Goal: Obtain resource: Obtain resource

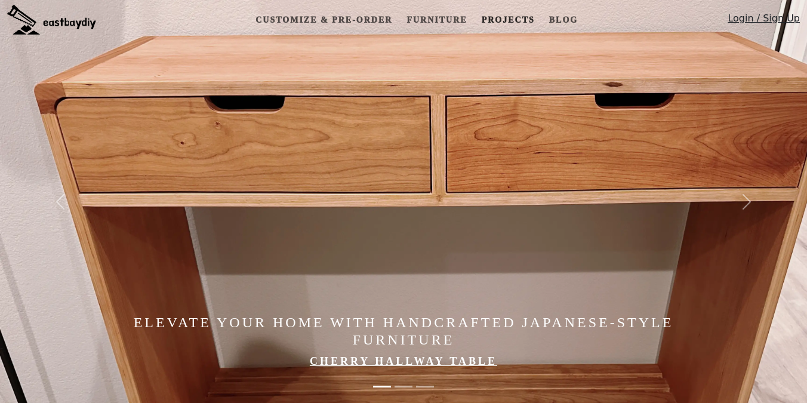
click at [498, 19] on link "Projects" at bounding box center [508, 20] width 63 height 22
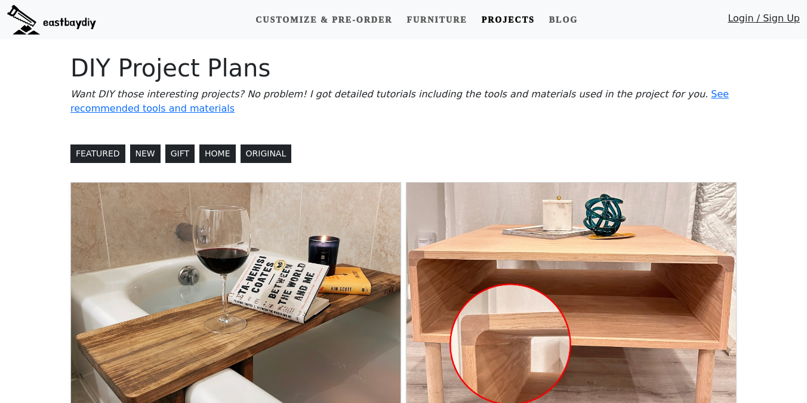
click at [488, 235] on img at bounding box center [572, 306] width 330 height 247
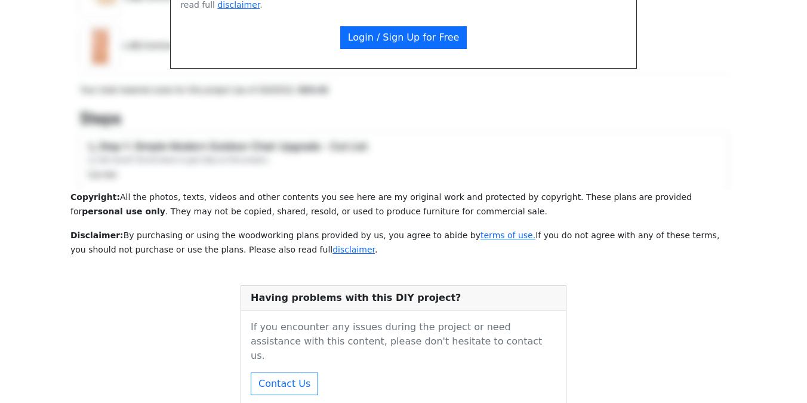
scroll to position [1063, 0]
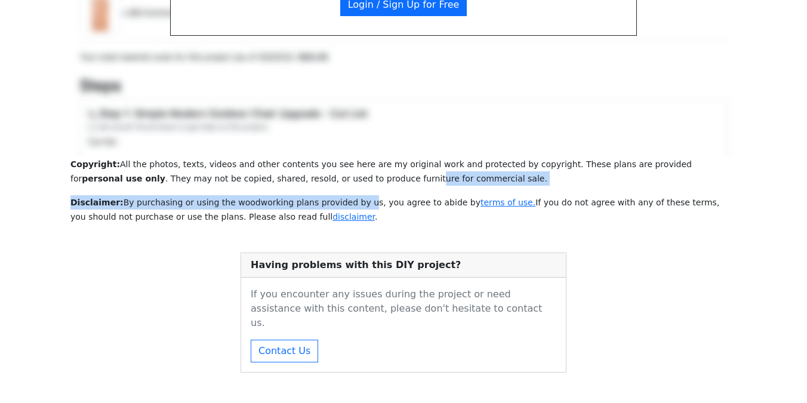
drag, startPoint x: 322, startPoint y: 168, endPoint x: 352, endPoint y: 184, distance: 33.4
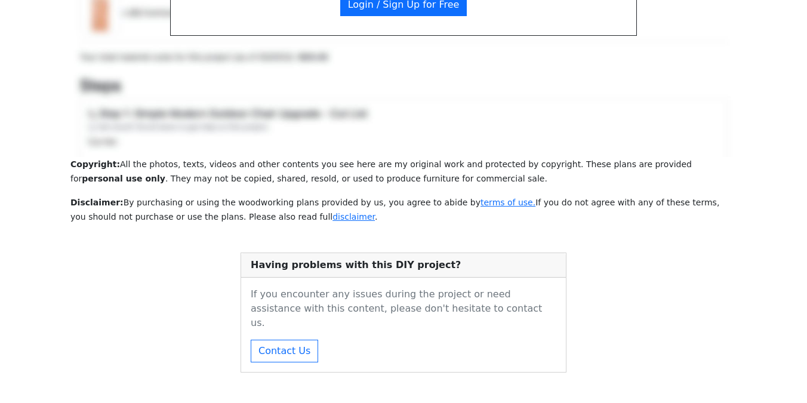
click at [369, 198] on small "Disclaimer: By purchasing or using the woodworking plans provided by us, you ag…" at bounding box center [394, 210] width 649 height 24
click at [481, 198] on link "terms of use." at bounding box center [508, 203] width 55 height 10
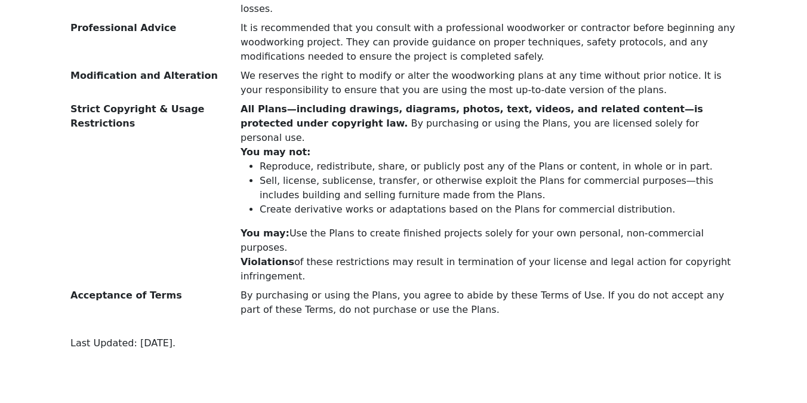
scroll to position [266, 0]
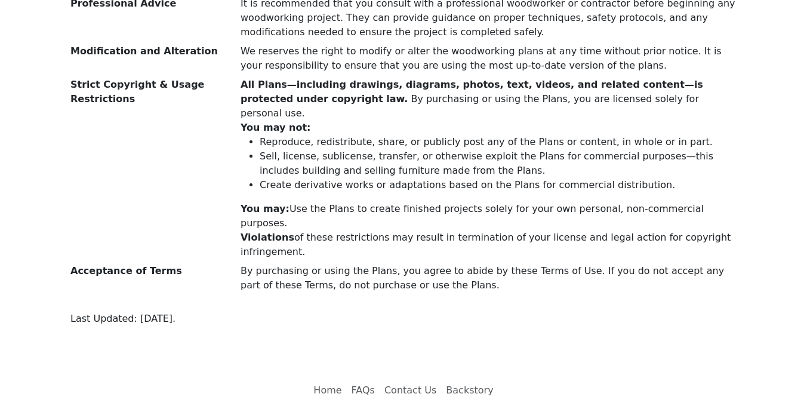
drag, startPoint x: 66, startPoint y: 231, endPoint x: 243, endPoint y: 294, distance: 188.1
click at [243, 294] on div "Terms of Use for eastbaydiy By purchasing and using the digital DIY project woo…" at bounding box center [403, 61] width 681 height 577
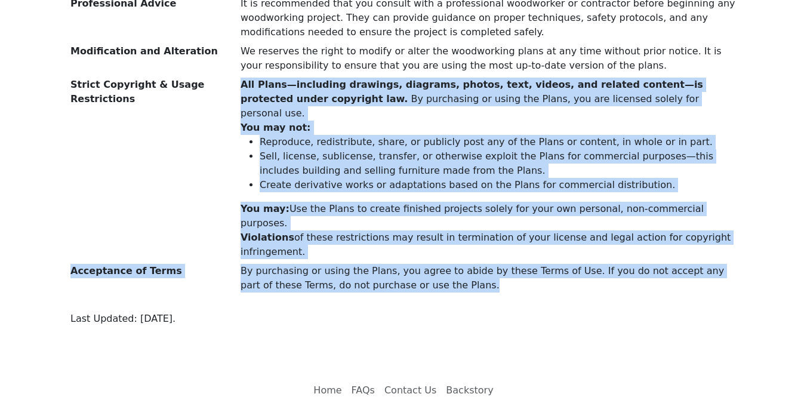
drag, startPoint x: 227, startPoint y: 192, endPoint x: 278, endPoint y: 250, distance: 77.5
click at [278, 250] on dl "Safety Precautions Woodworking can be inherently dangerous if proper safety pre…" at bounding box center [403, 82] width 681 height 430
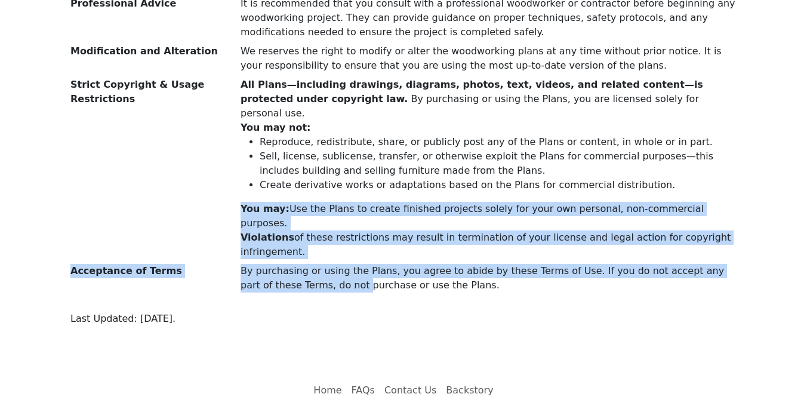
drag, startPoint x: 248, startPoint y: 165, endPoint x: 304, endPoint y: 248, distance: 100.2
click at [304, 248] on dl "Safety Precautions Woodworking can be inherently dangerous if proper safety pre…" at bounding box center [403, 82] width 681 height 430
click at [304, 264] on dd "By purchasing or using the Plans, you agree to abide by these Terms of Use. If …" at bounding box center [488, 278] width 510 height 29
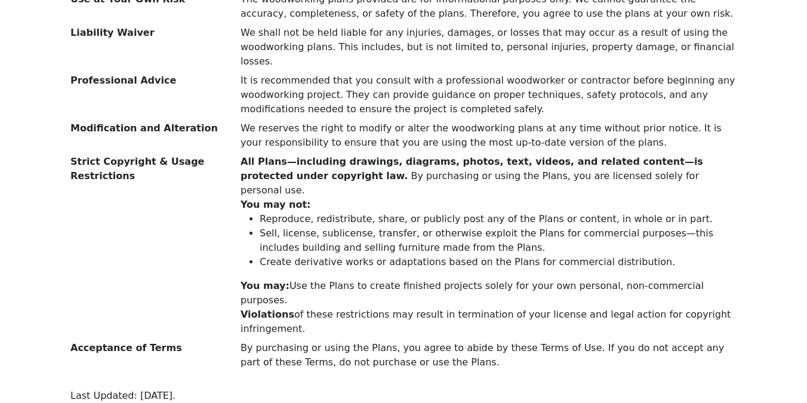
scroll to position [146, 0]
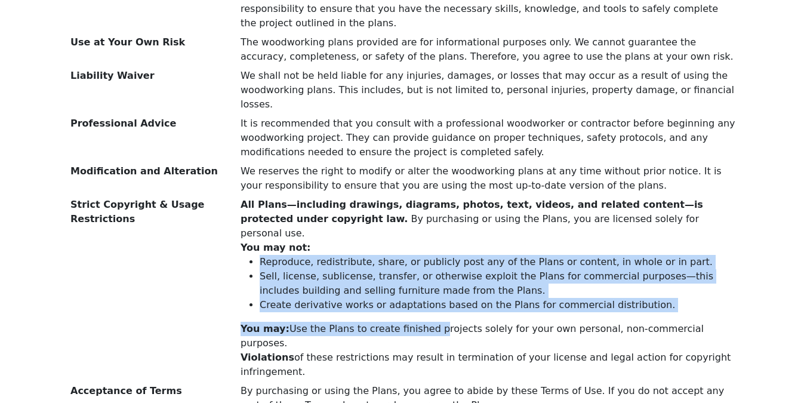
drag, startPoint x: 260, startPoint y: 236, endPoint x: 427, endPoint y: 303, distance: 179.8
click at [427, 303] on dd "All Plans—including drawings, diagrams, photos, text, videos, and related conte…" at bounding box center [488, 289] width 510 height 182
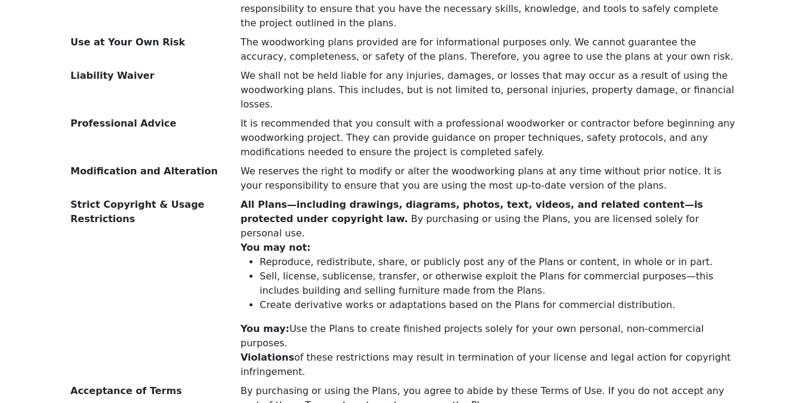
click at [470, 132] on dd "It is recommended that you consult with a professional woodworker or contractor…" at bounding box center [488, 137] width 510 height 43
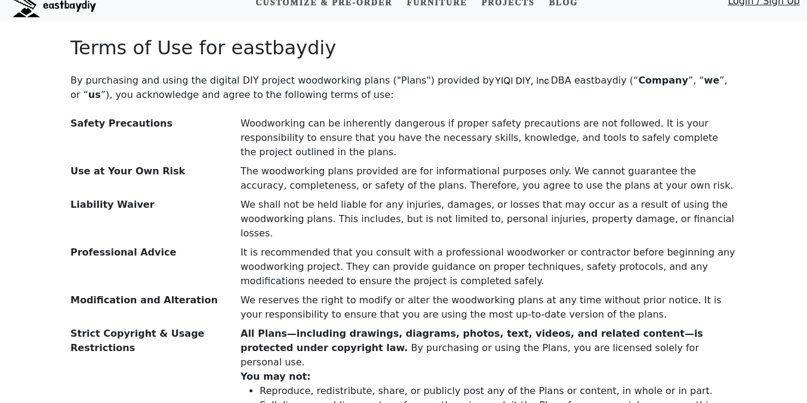
scroll to position [0, 0]
